Goal: Transaction & Acquisition: Register for event/course

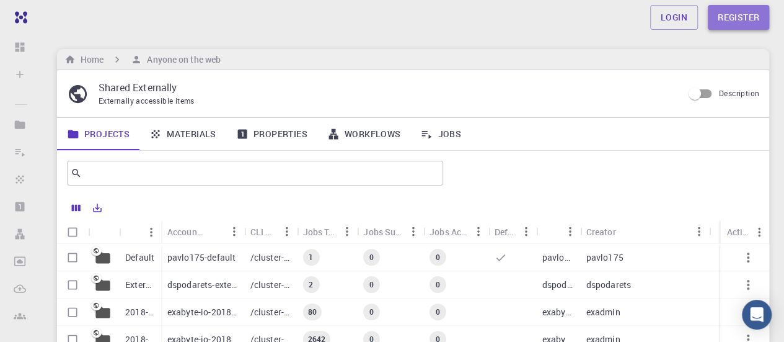
click at [741, 13] on link "Register" at bounding box center [738, 17] width 61 height 25
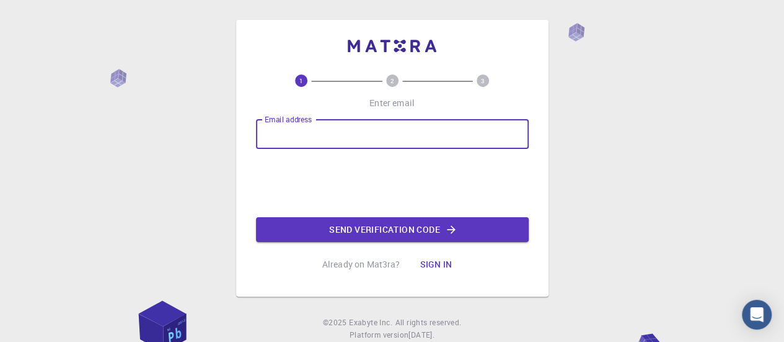
click at [364, 135] on input "Email address" at bounding box center [392, 134] width 273 height 30
type input "[EMAIL_ADDRESS][DOMAIN_NAME]"
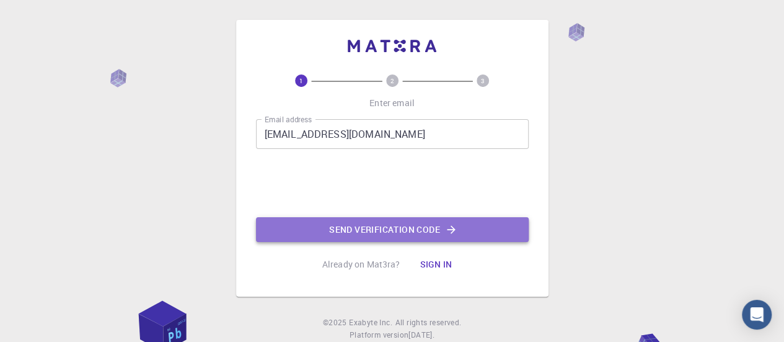
click at [322, 226] on button "Send verification code" at bounding box center [392, 229] width 273 height 25
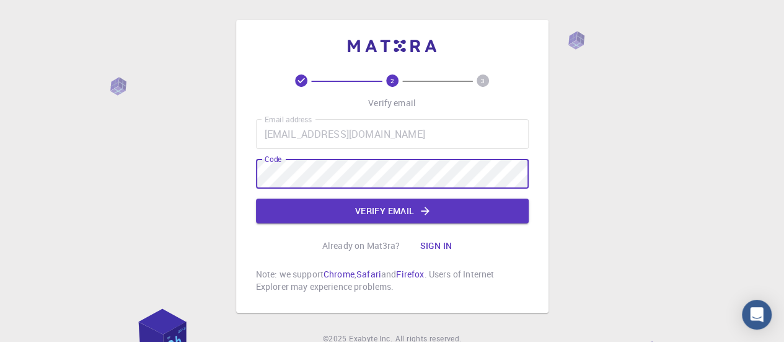
click at [672, 67] on div "2 3 Verify email Email address [EMAIL_ADDRESS][DOMAIN_NAME] Email address Code …" at bounding box center [392, 197] width 784 height 394
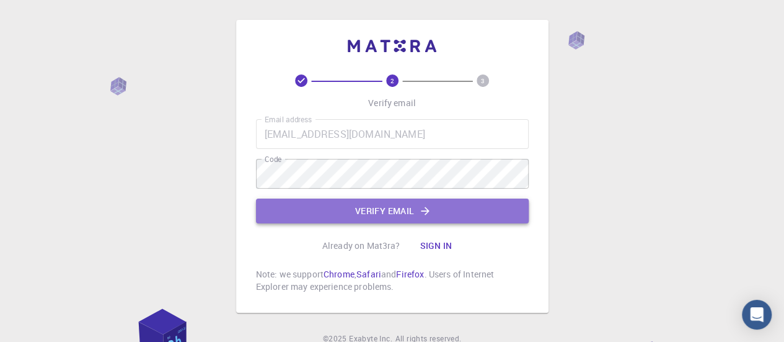
click at [384, 213] on button "Verify email" at bounding box center [392, 210] width 273 height 25
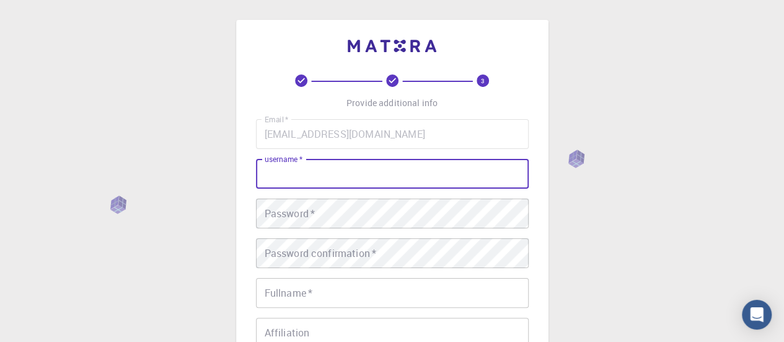
drag, startPoint x: 354, startPoint y: 190, endPoint x: 314, endPoint y: 171, distance: 44.6
click at [314, 171] on input "username   *" at bounding box center [392, 174] width 273 height 30
click at [307, 177] on input "nej03" at bounding box center [392, 174] width 273 height 30
type input "nej"
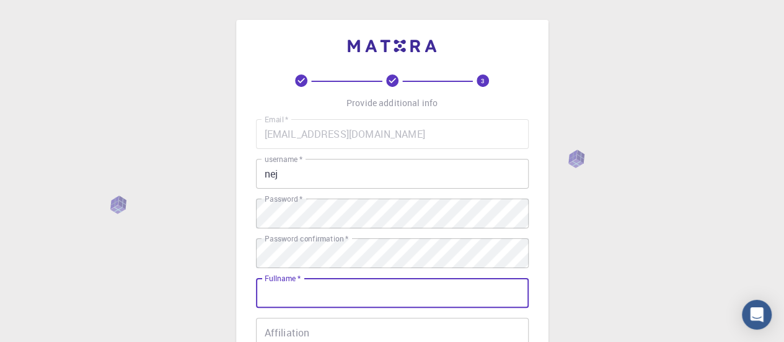
click at [296, 298] on input "Fullname   *" at bounding box center [392, 293] width 273 height 30
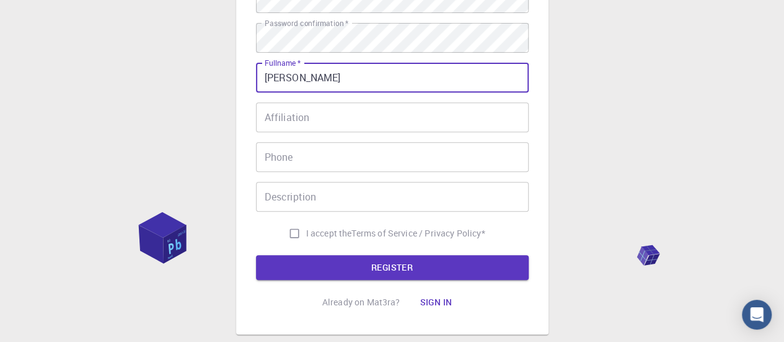
scroll to position [216, 0]
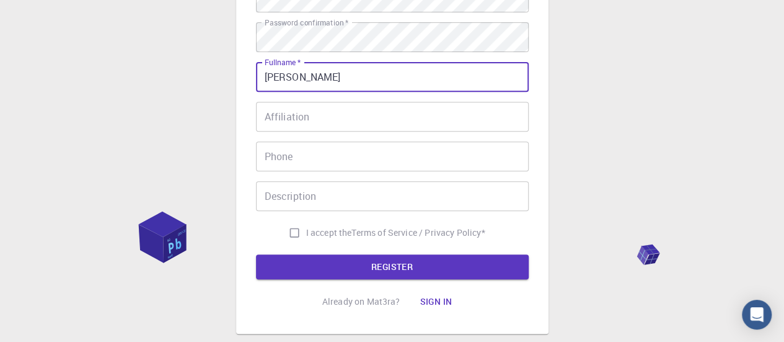
type input "[PERSON_NAME]"
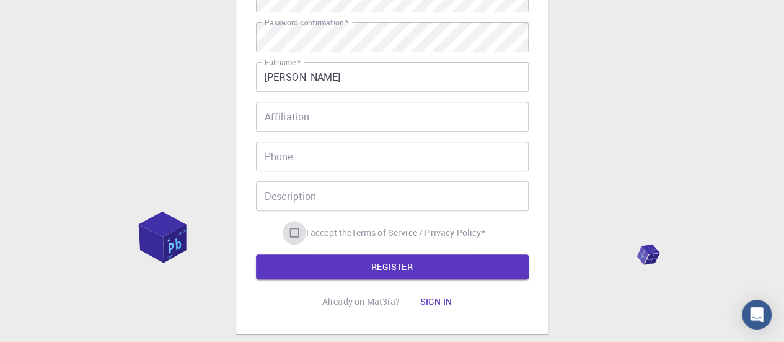
click at [289, 232] on input "I accept the Terms of Service / Privacy Policy *" at bounding box center [295, 233] width 24 height 24
checkbox input "true"
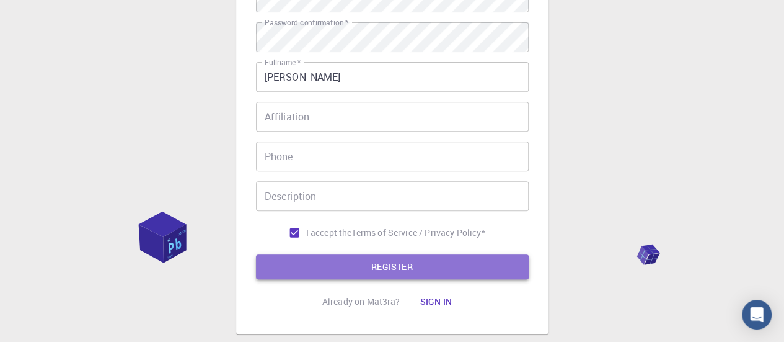
click at [343, 265] on button "REGISTER" at bounding box center [392, 266] width 273 height 25
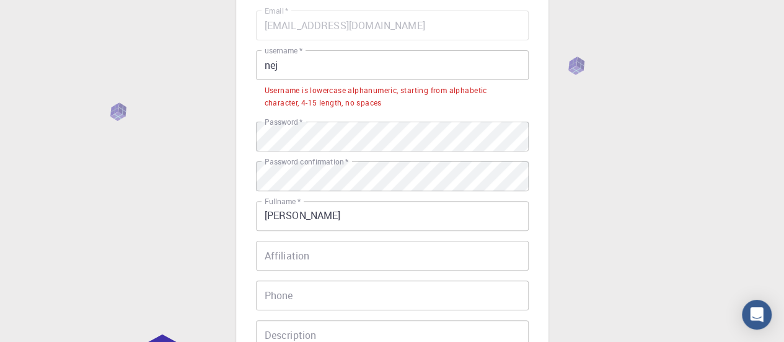
scroll to position [107, 0]
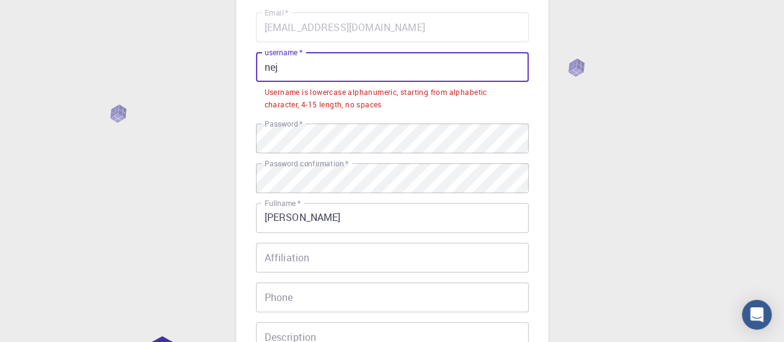
click at [295, 64] on input "nej" at bounding box center [392, 67] width 273 height 30
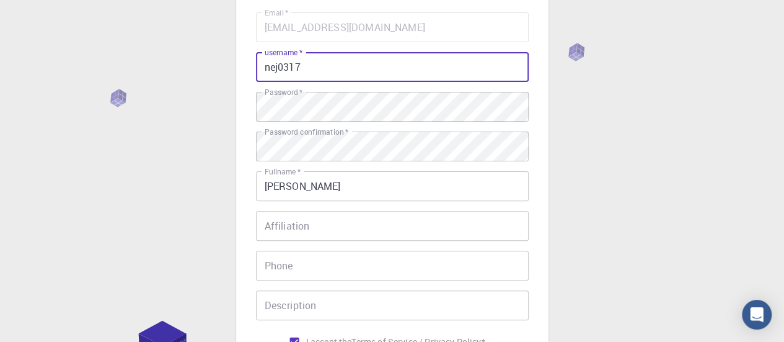
scroll to position [290, 0]
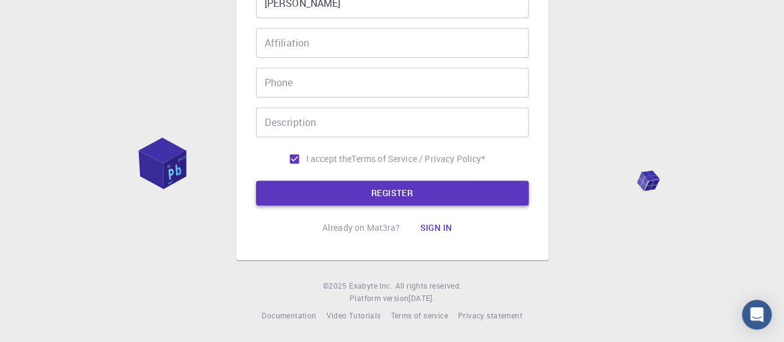
type input "nej0317"
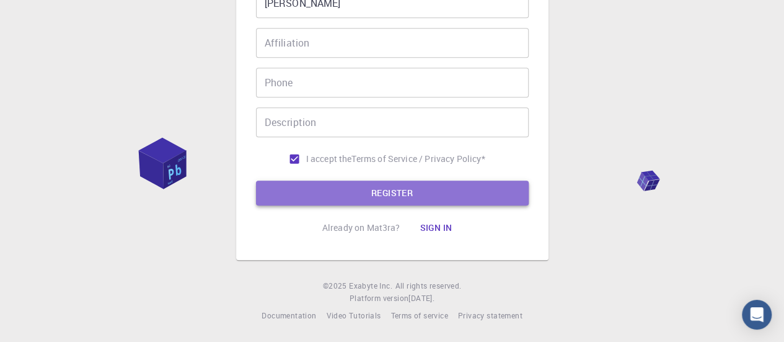
click at [348, 201] on button "REGISTER" at bounding box center [392, 192] width 273 height 25
